Goal: Transaction & Acquisition: Purchase product/service

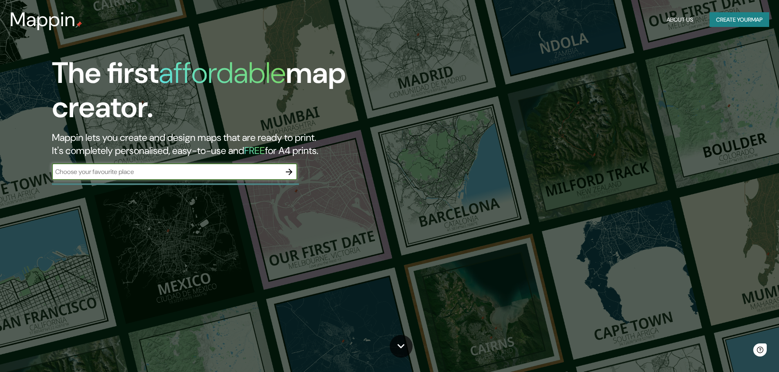
click at [108, 170] on input "text" at bounding box center [166, 171] width 229 height 9
type input "lima"
click at [293, 169] on icon "button" at bounding box center [289, 172] width 10 height 10
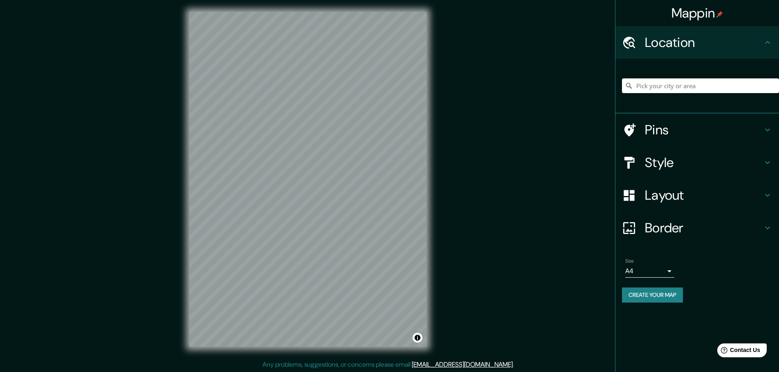
scroll to position [2, 0]
click at [660, 89] on input "Pick your city or area" at bounding box center [700, 85] width 157 height 15
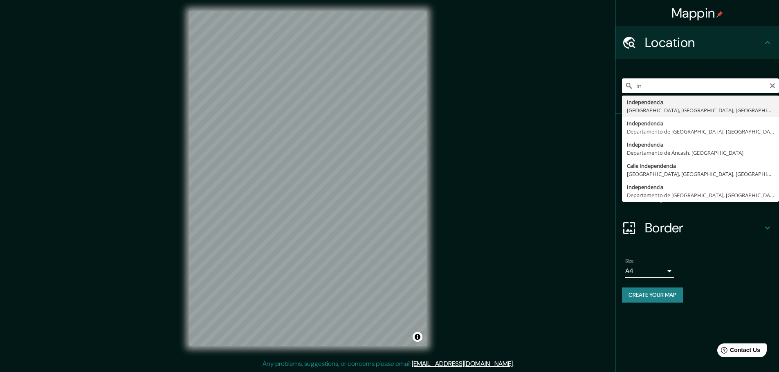
type input "i"
type input "Independencia, [GEOGRAPHIC_DATA], [GEOGRAPHIC_DATA], [GEOGRAPHIC_DATA]"
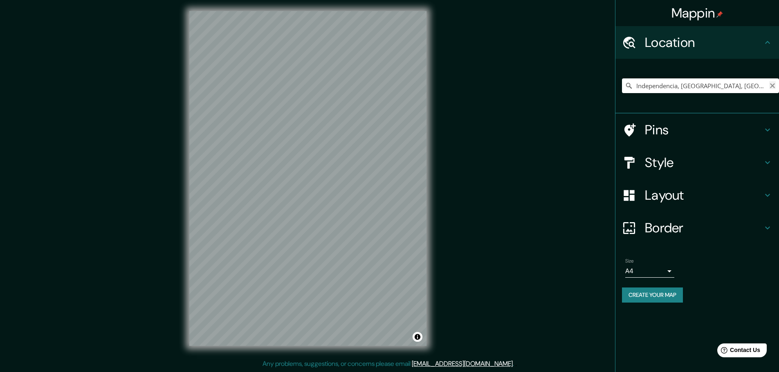
click at [770, 85] on icon "Clear" at bounding box center [772, 86] width 7 height 7
click at [713, 85] on input "Pick your city or area" at bounding box center [700, 85] width 157 height 15
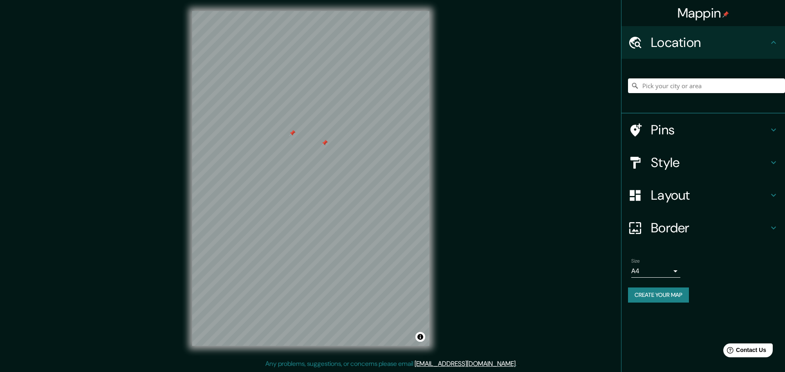
click at [665, 273] on body "Mappin Location Pins Style Layout Border Choose a border. Hint : you can make l…" at bounding box center [392, 184] width 785 height 372
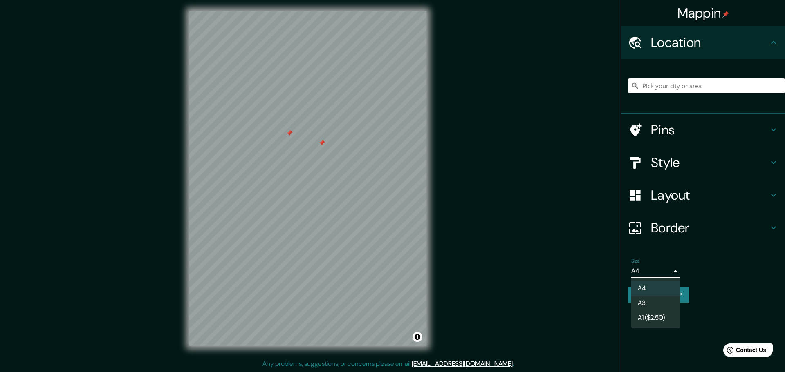
click at [660, 302] on li "A3" at bounding box center [655, 303] width 49 height 15
type input "a4"
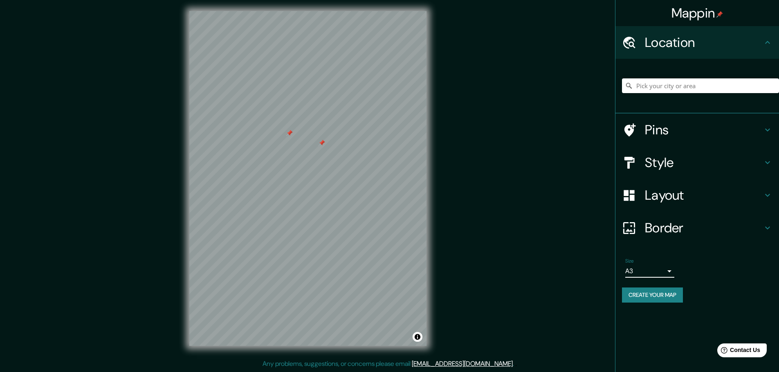
click at [674, 127] on h4 "Pins" at bounding box center [703, 130] width 118 height 16
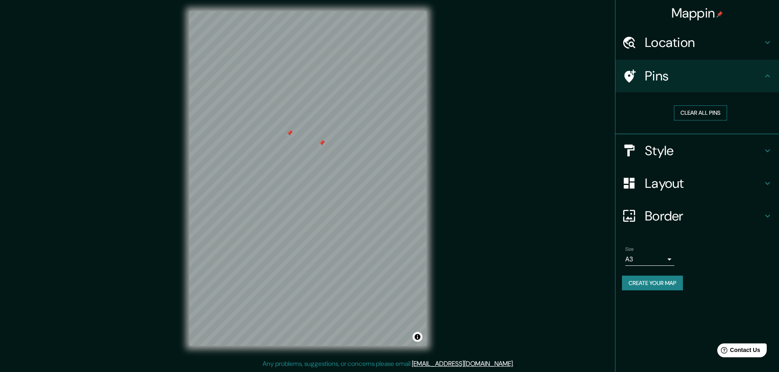
click at [699, 116] on button "Clear all pins" at bounding box center [699, 112] width 53 height 15
click at [675, 149] on h4 "Style" at bounding box center [703, 151] width 118 height 16
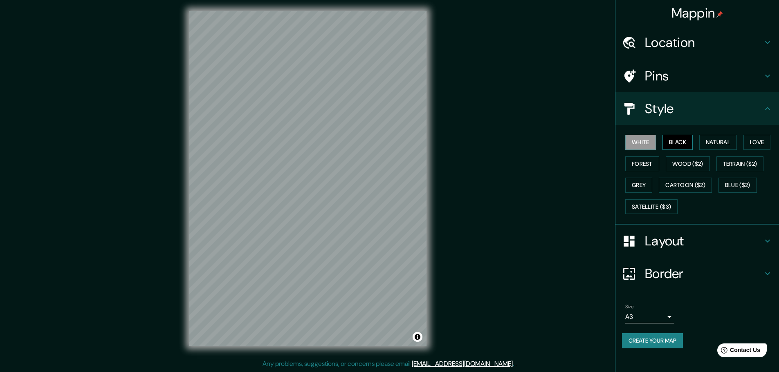
click at [668, 143] on button "Black" at bounding box center [677, 142] width 31 height 15
click at [726, 141] on button "Natural" at bounding box center [718, 142] width 38 height 15
click at [763, 138] on button "Love" at bounding box center [756, 142] width 27 height 15
click at [644, 164] on button "Forest" at bounding box center [642, 164] width 34 height 15
click at [703, 242] on h4 "Layout" at bounding box center [703, 241] width 118 height 16
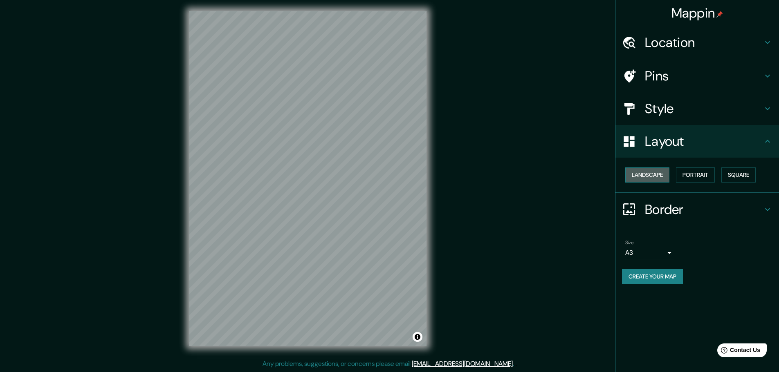
click at [662, 178] on button "Landscape" at bounding box center [647, 175] width 44 height 15
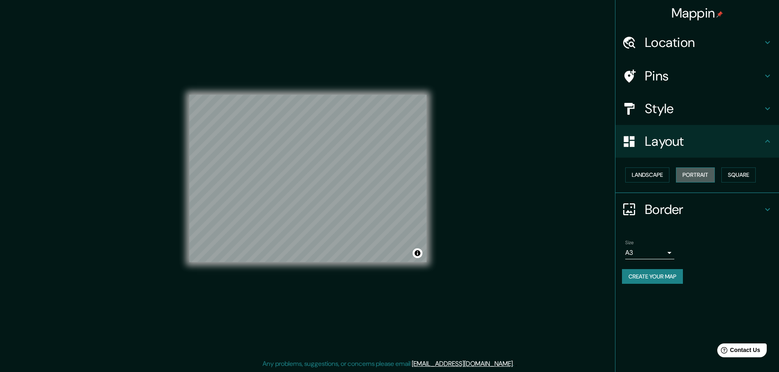
click at [698, 172] on button "Portrait" at bounding box center [695, 175] width 39 height 15
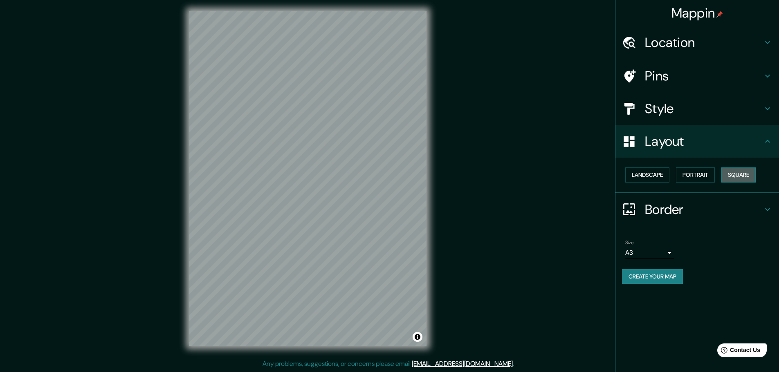
click at [741, 175] on button "Square" at bounding box center [738, 175] width 34 height 15
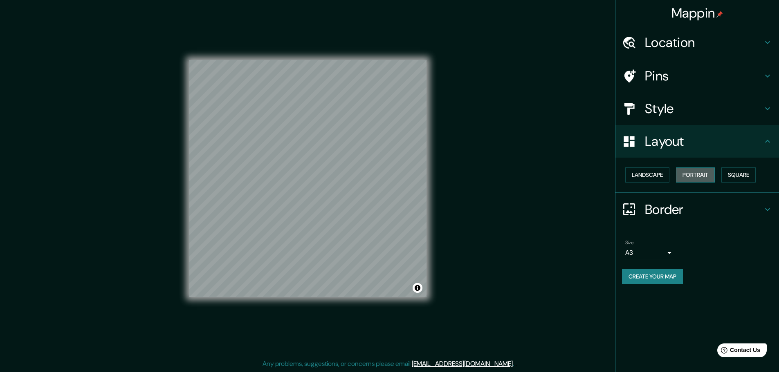
click at [697, 175] on button "Portrait" at bounding box center [695, 175] width 39 height 15
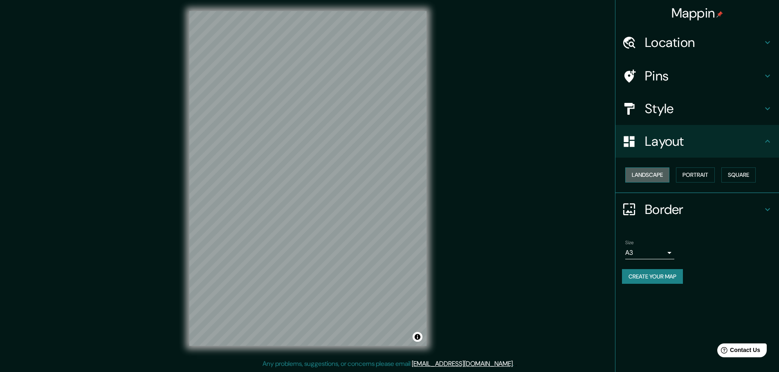
click at [656, 173] on button "Landscape" at bounding box center [647, 175] width 44 height 15
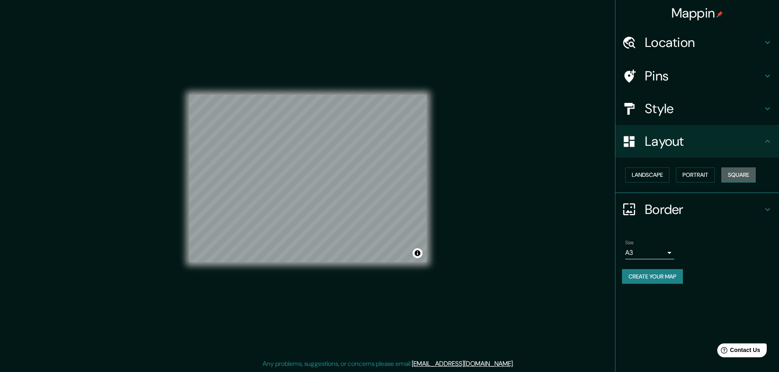
click at [737, 175] on button "Square" at bounding box center [738, 175] width 34 height 15
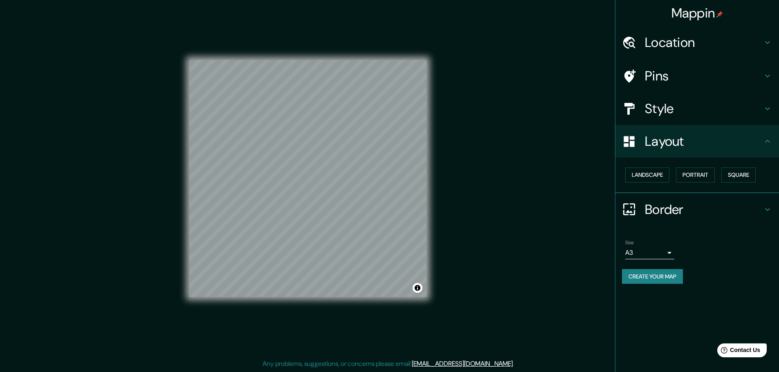
click at [698, 46] on h4 "Location" at bounding box center [703, 42] width 118 height 16
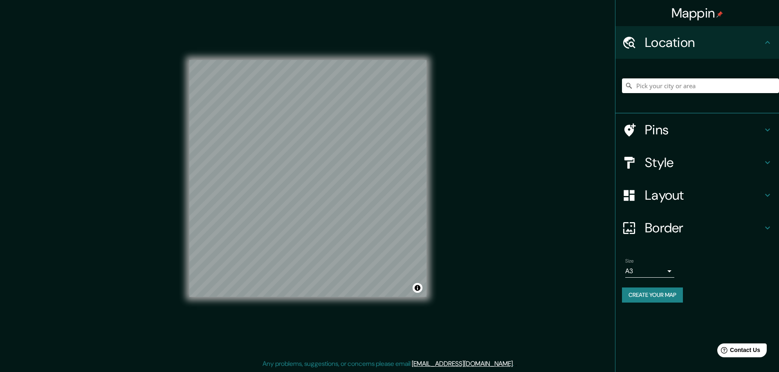
click at [680, 129] on h4 "Pins" at bounding box center [703, 130] width 118 height 16
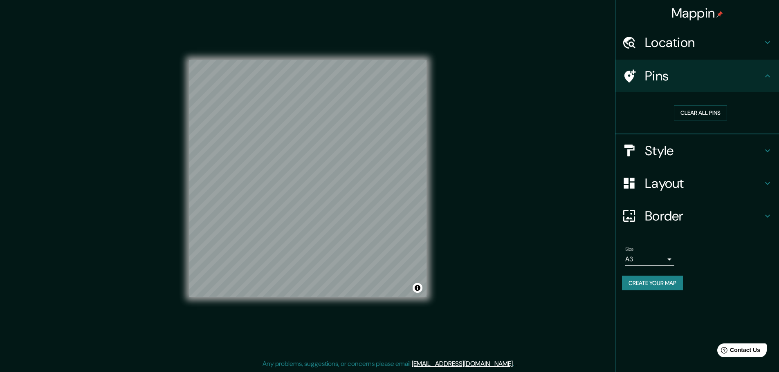
click at [660, 78] on h4 "Pins" at bounding box center [703, 76] width 118 height 16
click at [657, 155] on h4 "Style" at bounding box center [703, 151] width 118 height 16
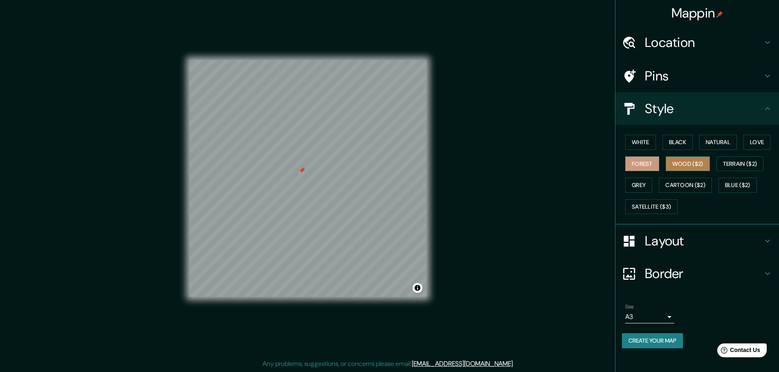
click at [692, 166] on button "Wood ($2)" at bounding box center [687, 164] width 44 height 15
click at [743, 158] on button "Terrain ($2)" at bounding box center [739, 164] width 47 height 15
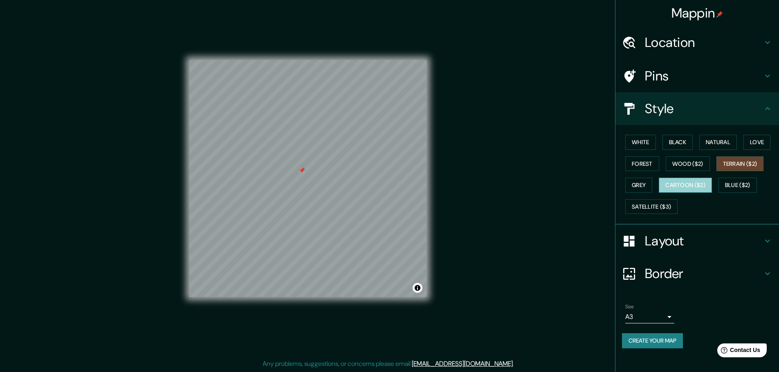
click at [668, 185] on button "Cartoon ($2)" at bounding box center [684, 185] width 53 height 15
click at [630, 182] on button "Grey" at bounding box center [638, 185] width 27 height 15
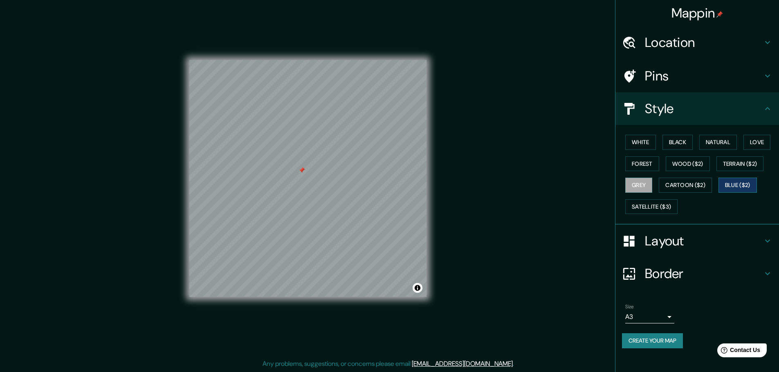
click at [753, 184] on button "Blue ($2)" at bounding box center [737, 185] width 38 height 15
click at [630, 166] on button "Forest" at bounding box center [642, 164] width 34 height 15
click at [635, 144] on button "White" at bounding box center [640, 142] width 31 height 15
click at [676, 137] on button "Black" at bounding box center [677, 142] width 31 height 15
click at [718, 143] on button "Natural" at bounding box center [718, 142] width 38 height 15
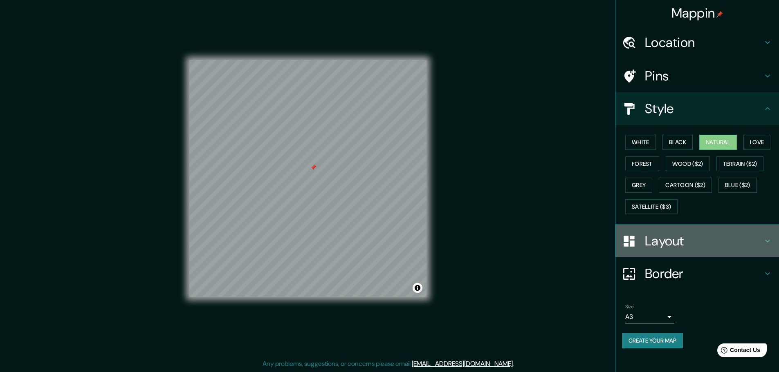
click at [671, 248] on h4 "Layout" at bounding box center [703, 241] width 118 height 16
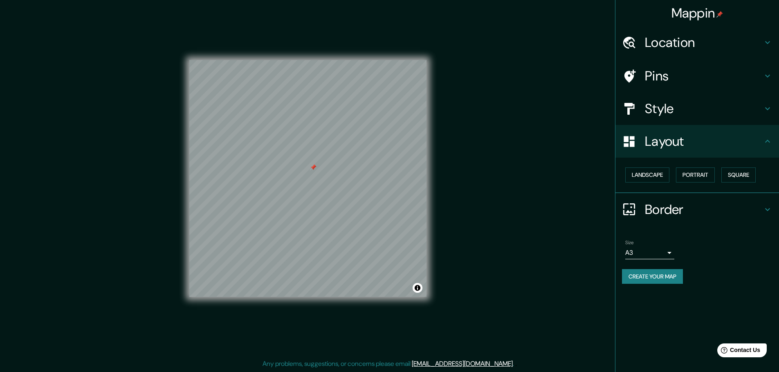
drag, startPoint x: 728, startPoint y: 177, endPoint x: 670, endPoint y: 212, distance: 67.6
click at [701, 226] on ul "Location Pins Style Layout Landscape Portrait Square Border Choose a border. Hi…" at bounding box center [696, 160] width 163 height 268
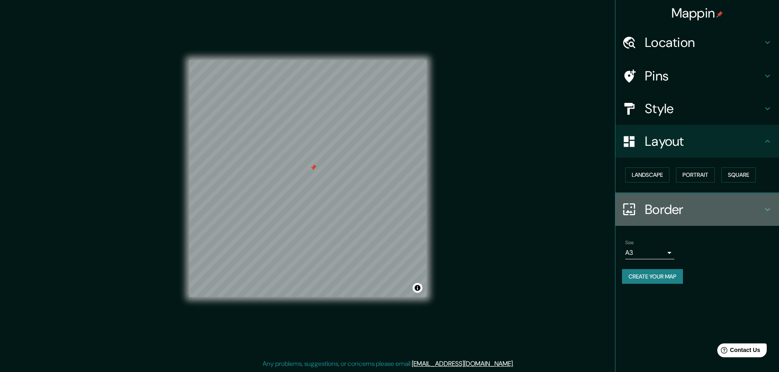
click at [665, 210] on h4 "Border" at bounding box center [703, 209] width 118 height 16
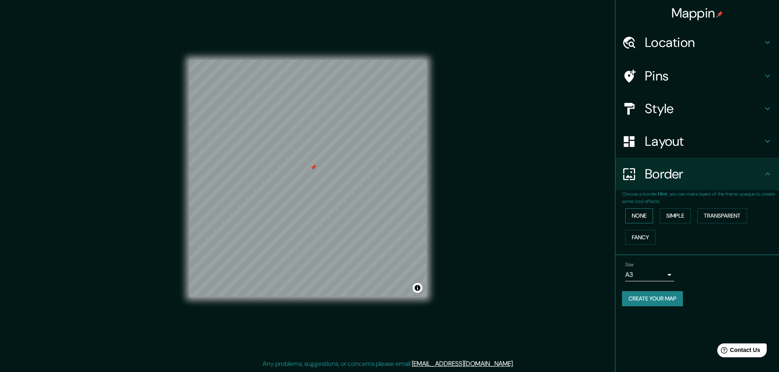
click at [636, 219] on button "None" at bounding box center [639, 215] width 28 height 15
click at [672, 218] on button "Simple" at bounding box center [674, 215] width 31 height 15
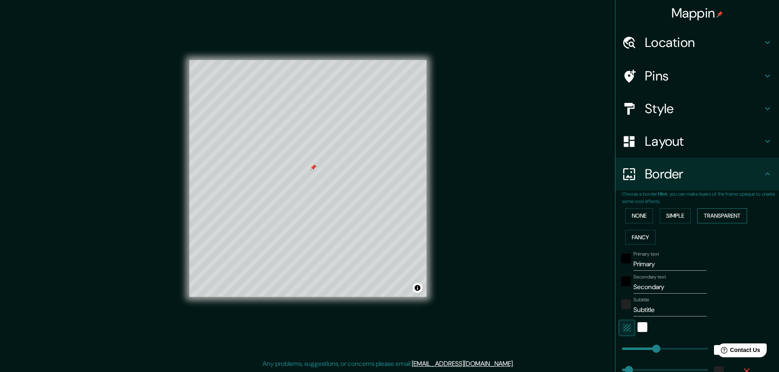
click at [723, 218] on button "Transparent" at bounding box center [722, 215] width 50 height 15
click at [639, 235] on button "Fancy" at bounding box center [640, 237] width 30 height 15
click at [635, 222] on button "None" at bounding box center [639, 215] width 28 height 15
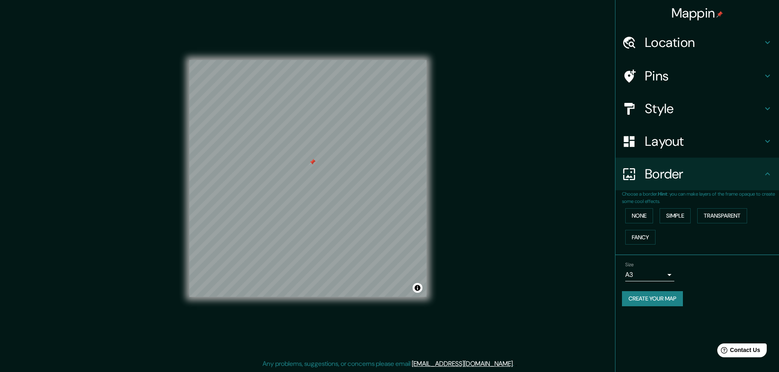
click at [671, 303] on button "Create your map" at bounding box center [652, 298] width 61 height 15
drag, startPoint x: 447, startPoint y: 78, endPoint x: 469, endPoint y: 102, distance: 32.7
click at [469, 102] on div "Mappin Location Pins Style Layout Border Choose a border. Hint : you can make l…" at bounding box center [389, 185] width 779 height 374
